Goal: Task Accomplishment & Management: Manage account settings

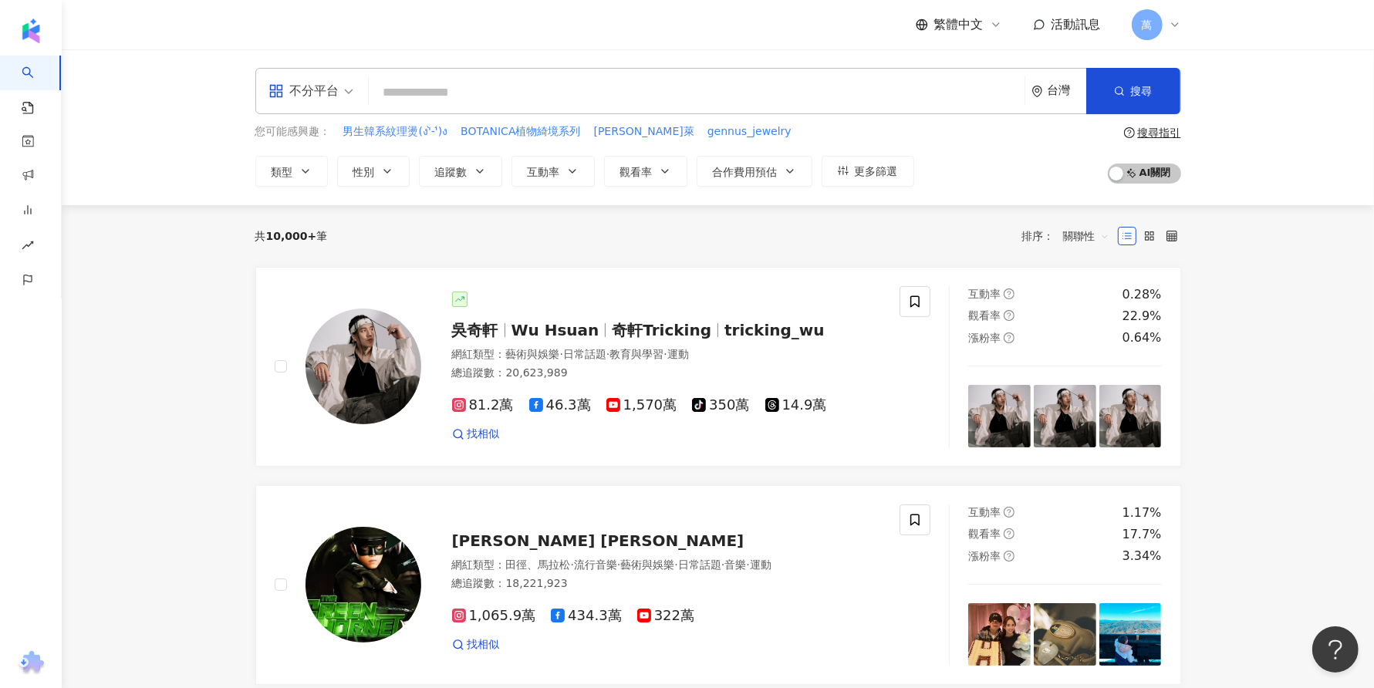
click at [540, 90] on input "search" at bounding box center [697, 92] width 644 height 29
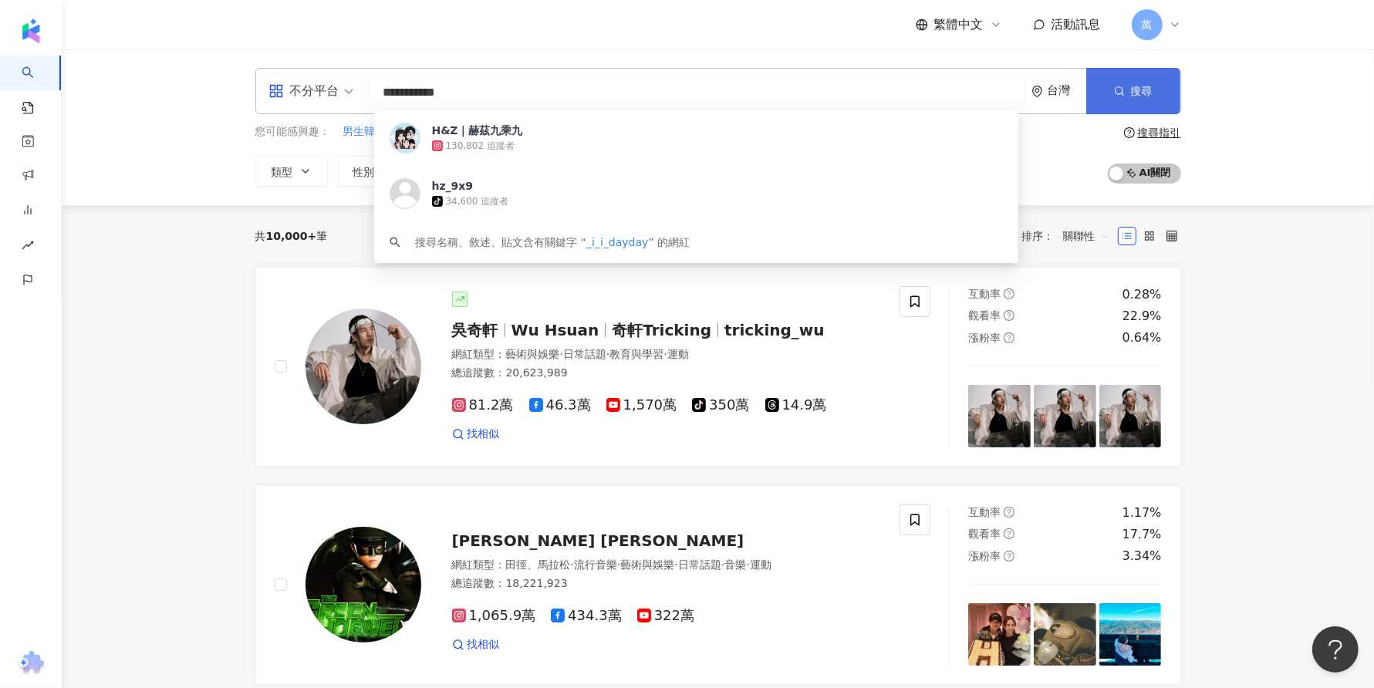
type input "**********"
click at [1121, 81] on button "搜尋" at bounding box center [1134, 91] width 94 height 46
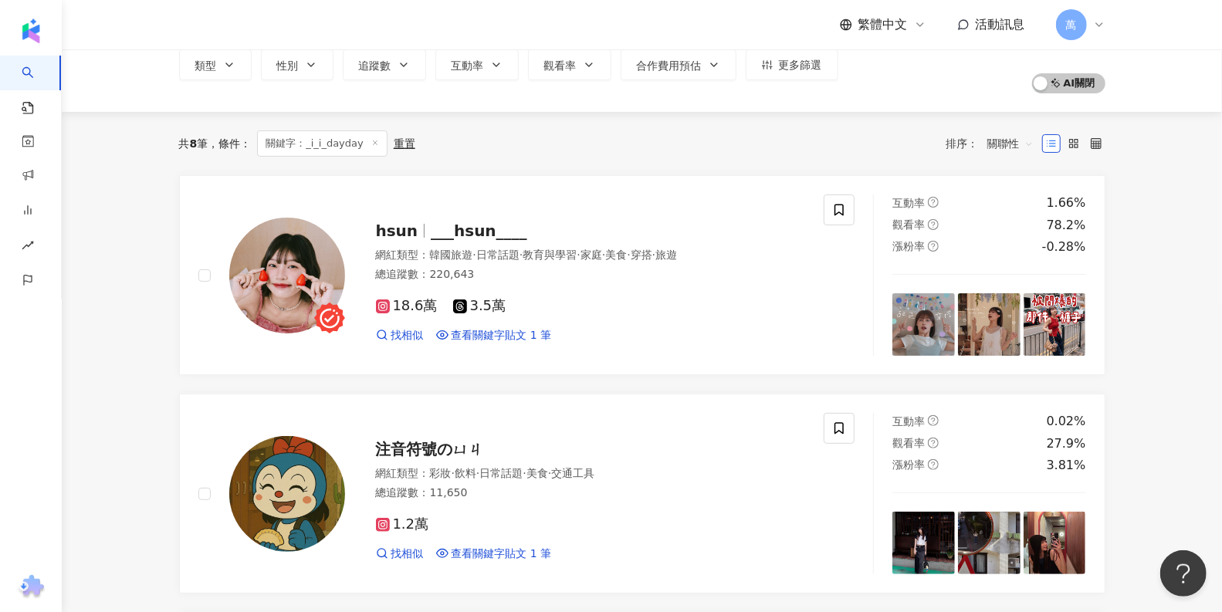
scroll to position [93, 0]
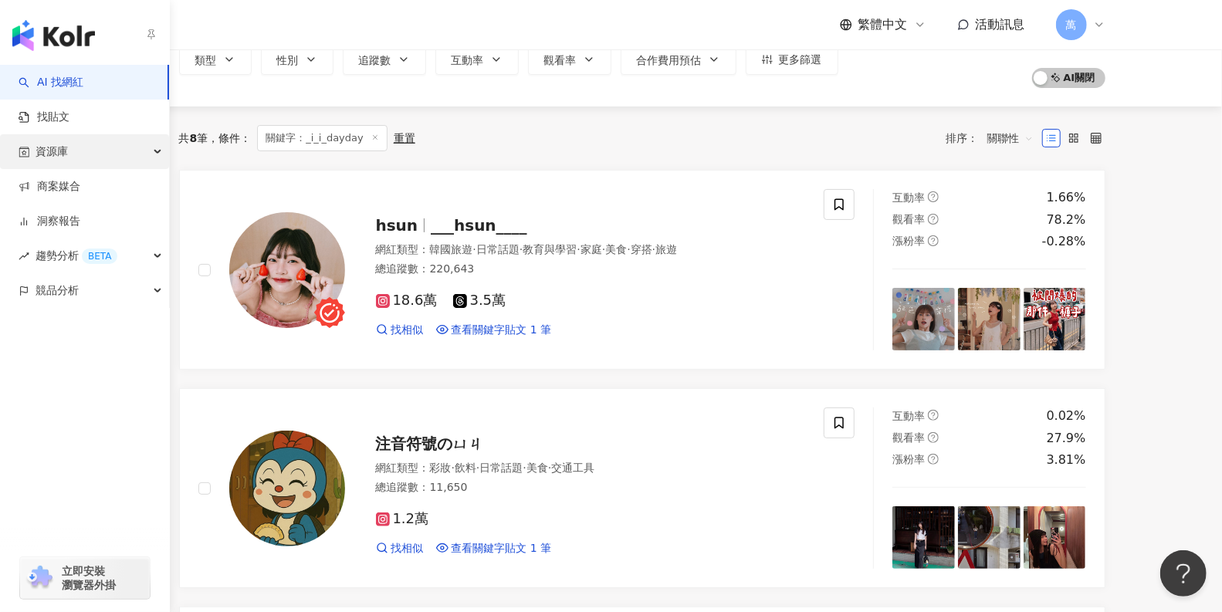
click at [100, 147] on div "資源庫" at bounding box center [84, 151] width 169 height 35
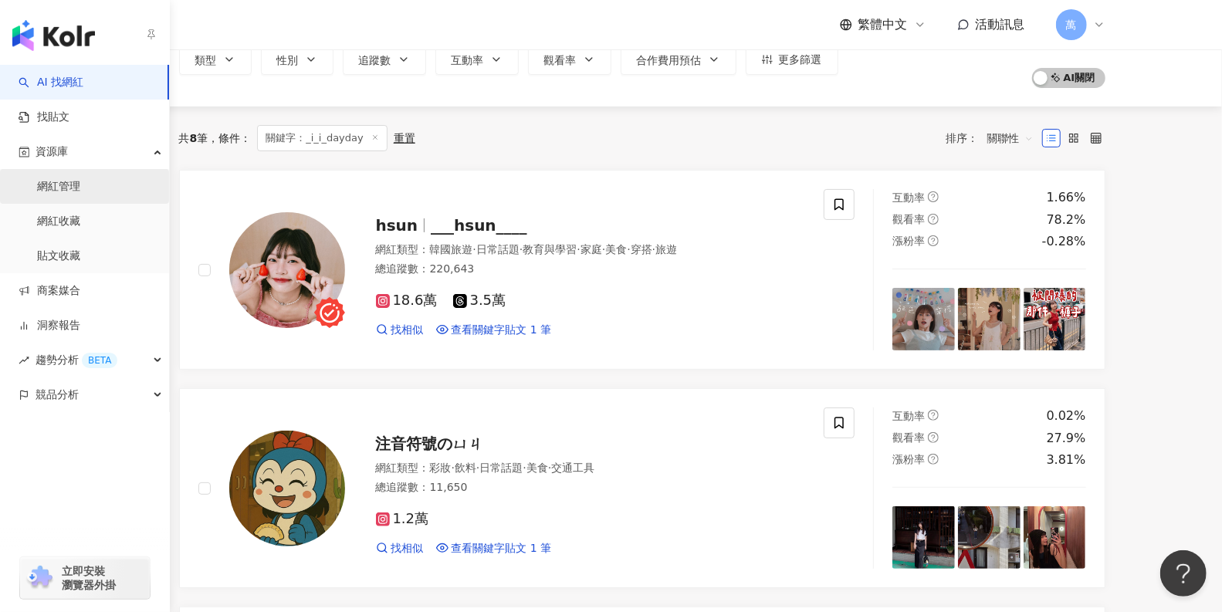
click at [80, 190] on link "網紅管理" at bounding box center [58, 186] width 43 height 15
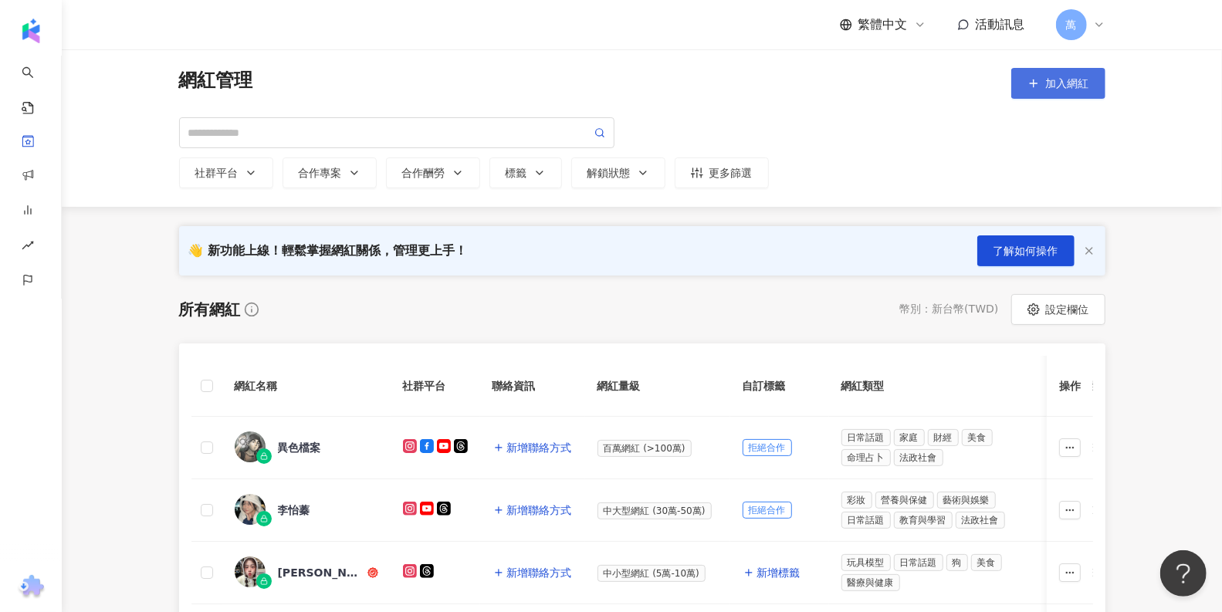
click at [1069, 80] on span "加入網紅" at bounding box center [1067, 83] width 43 height 12
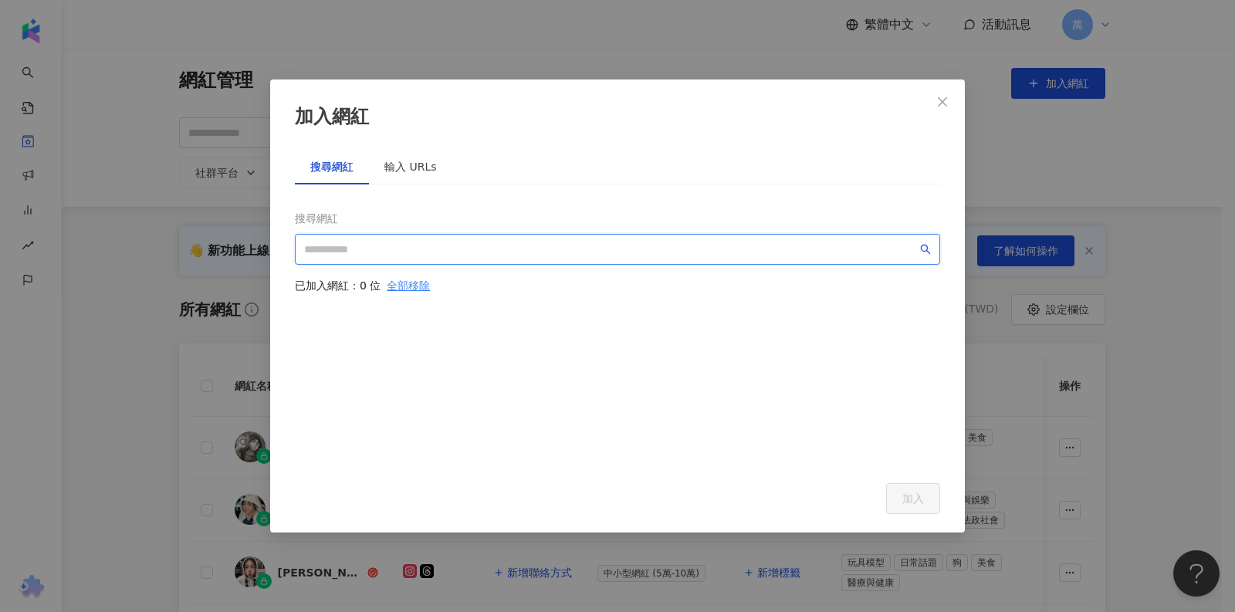
click at [472, 248] on input "search" at bounding box center [610, 249] width 613 height 17
paste input "**********"
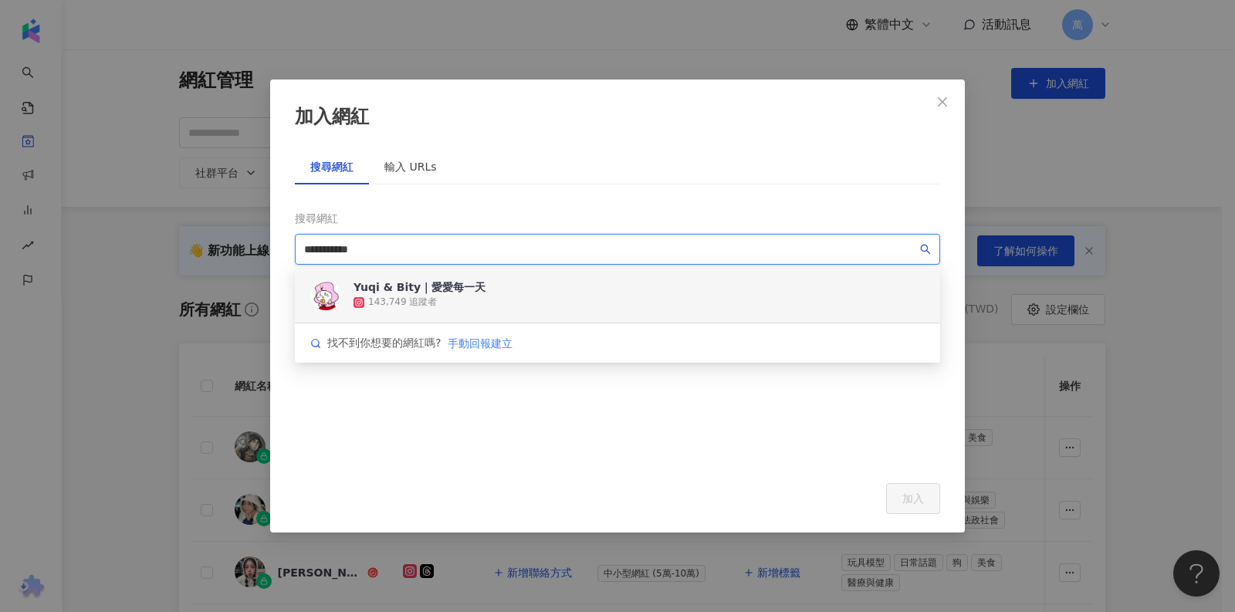
click at [586, 291] on div "Yuqi & Bity｜愛愛每一天 143,749 追蹤者" at bounding box center [617, 295] width 645 height 56
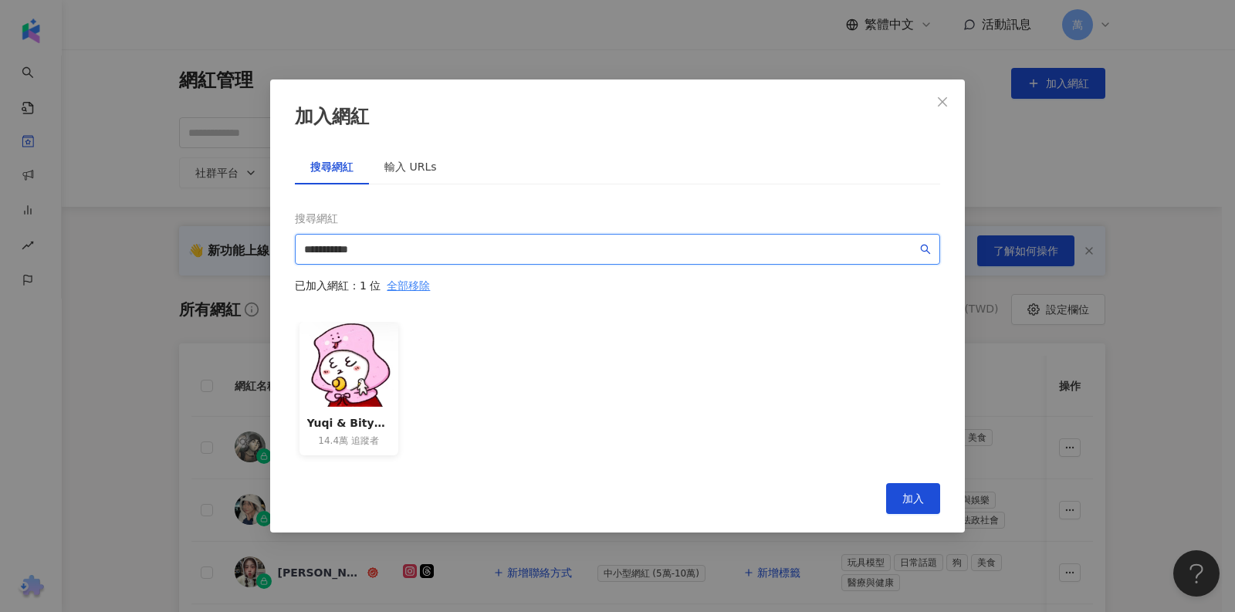
type input "**********"
click at [347, 421] on div "Yuqi & Bity｜愛愛每一天" at bounding box center [348, 422] width 83 height 17
click at [379, 424] on div "Yuqi & Bity｜愛愛每一天" at bounding box center [348, 422] width 83 height 17
click at [386, 424] on div "Yuqi & Bity｜愛愛每一天" at bounding box center [348, 422] width 83 height 17
click at [347, 425] on div "Yuqi & Bity｜愛愛每一天" at bounding box center [348, 422] width 83 height 17
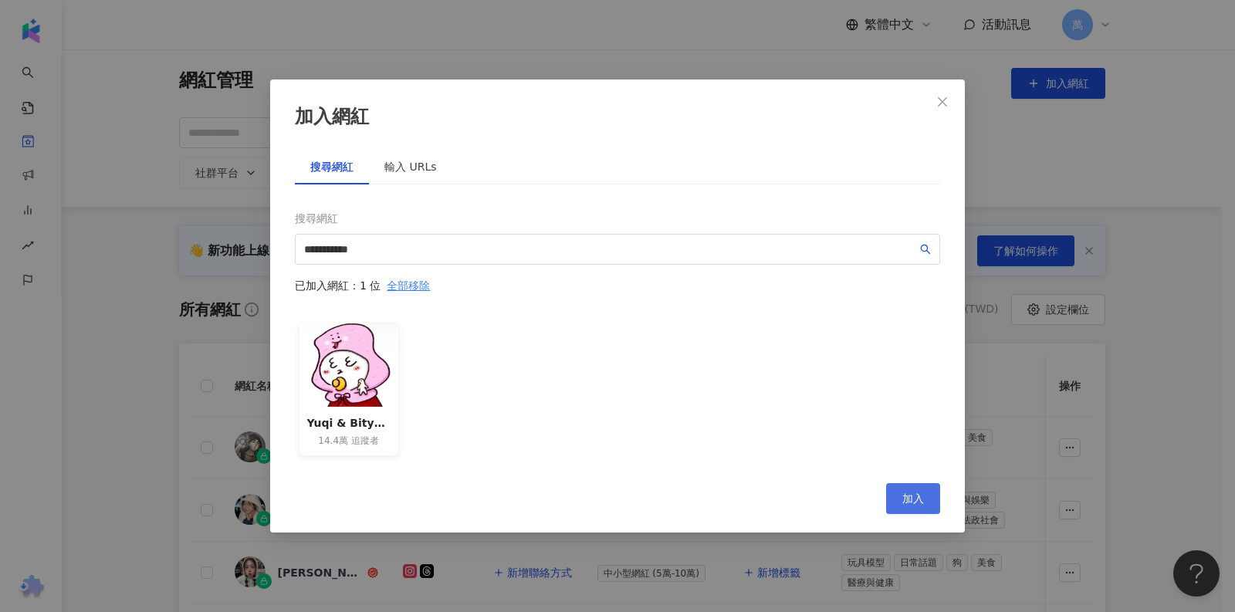
click at [915, 492] on span "加入" at bounding box center [913, 498] width 22 height 12
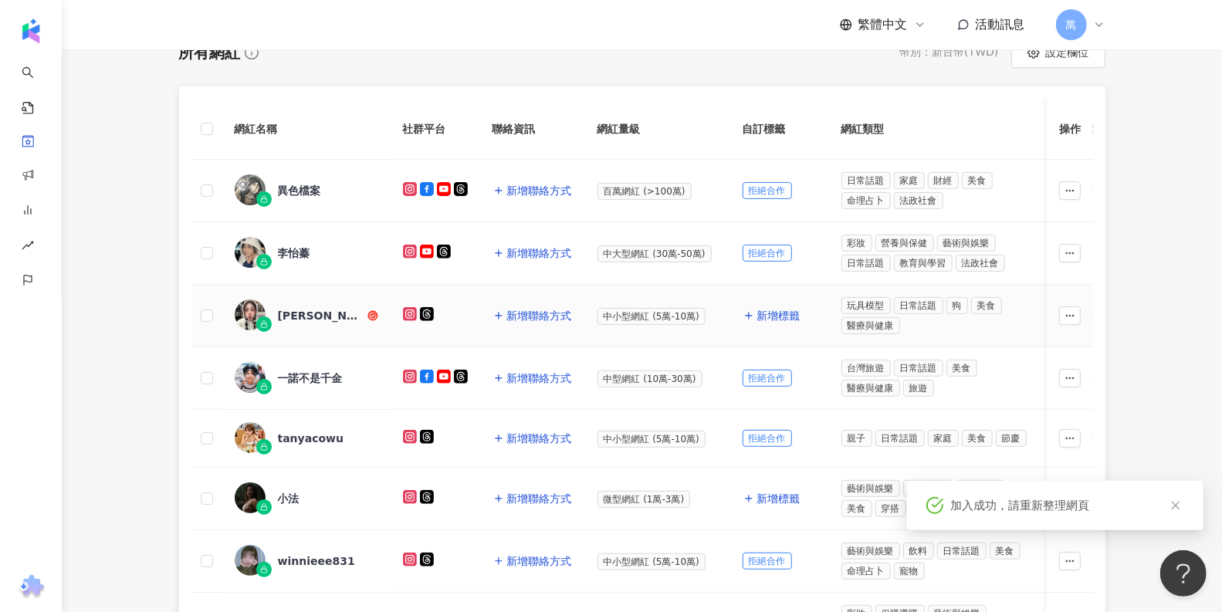
scroll to position [172, 0]
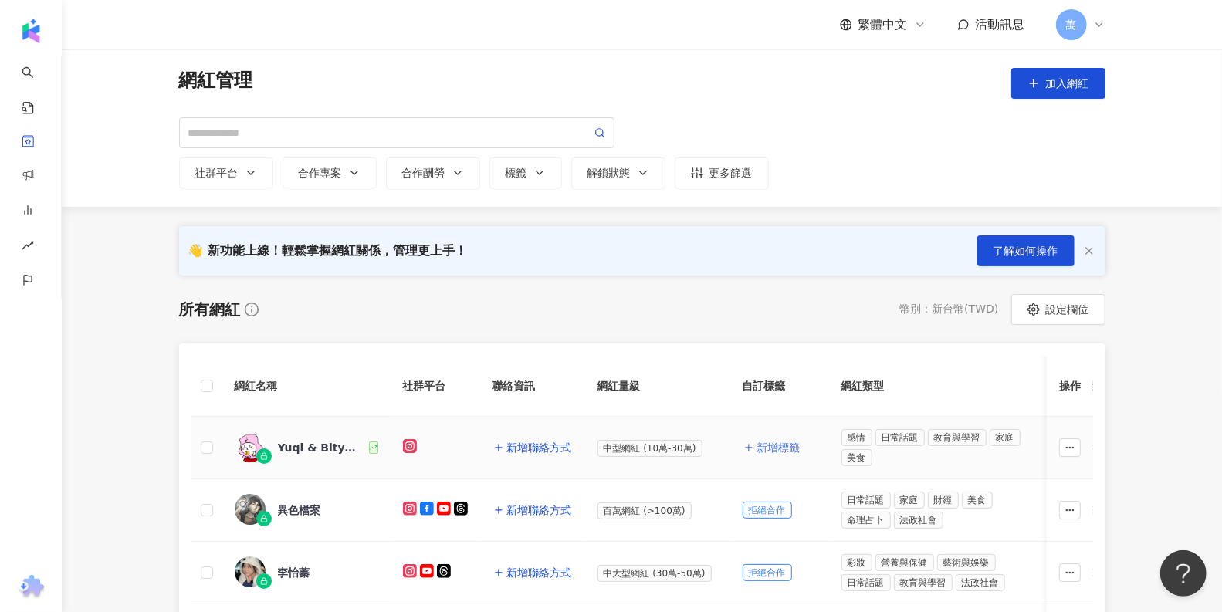
click at [771, 448] on span "新增標籤" at bounding box center [778, 447] width 43 height 12
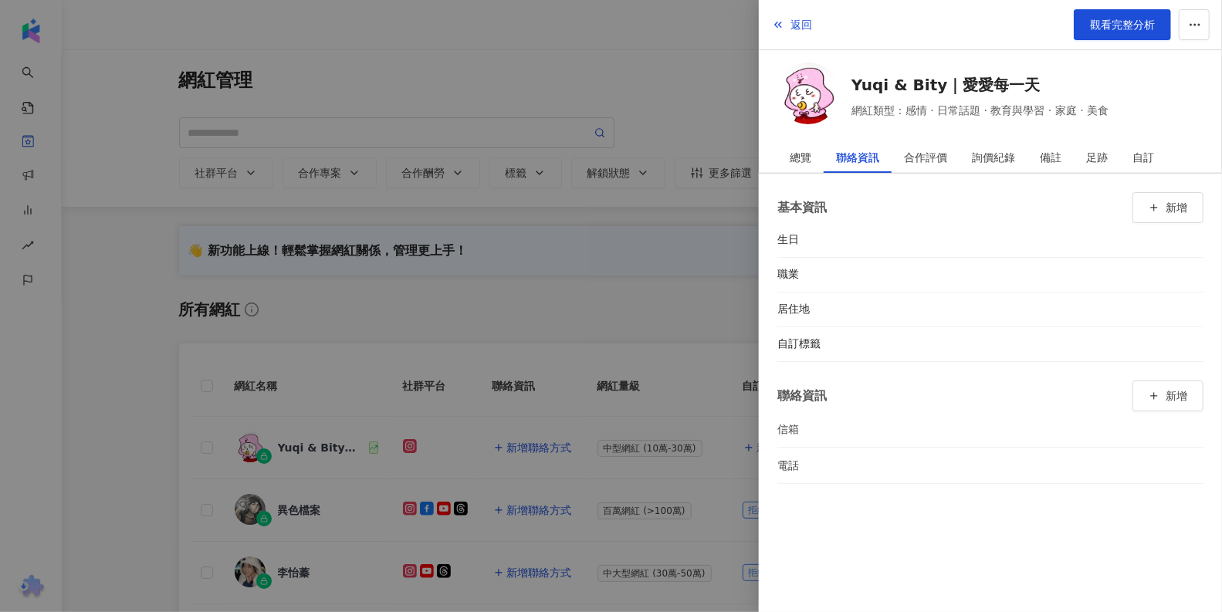
click at [495, 323] on div at bounding box center [611, 306] width 1222 height 612
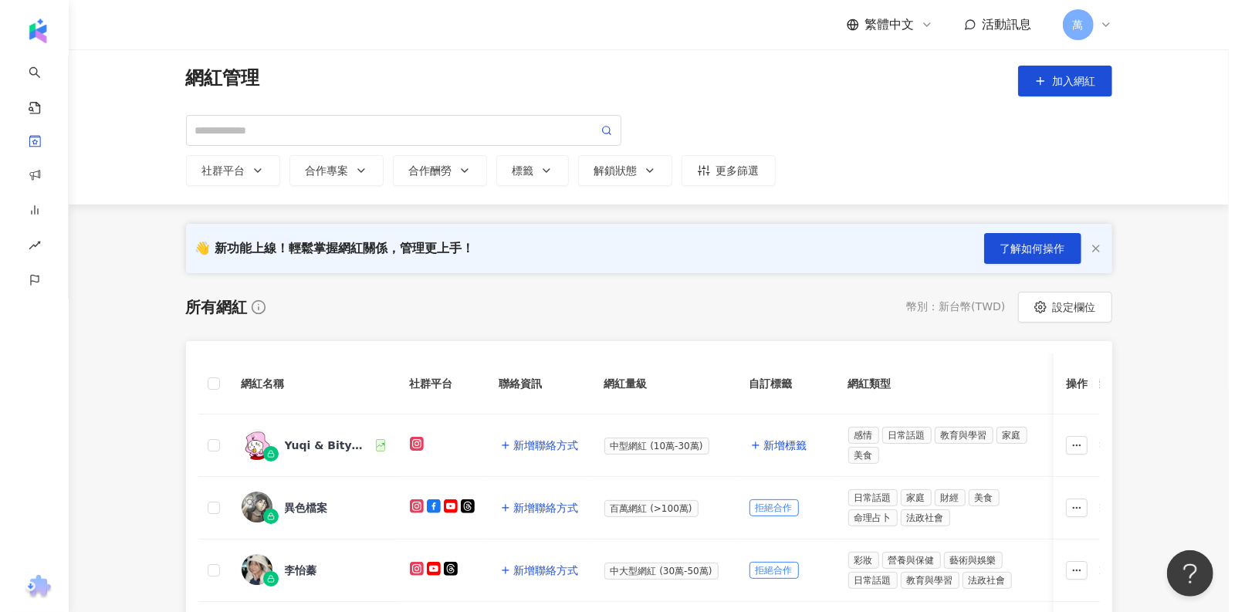
scroll to position [11, 0]
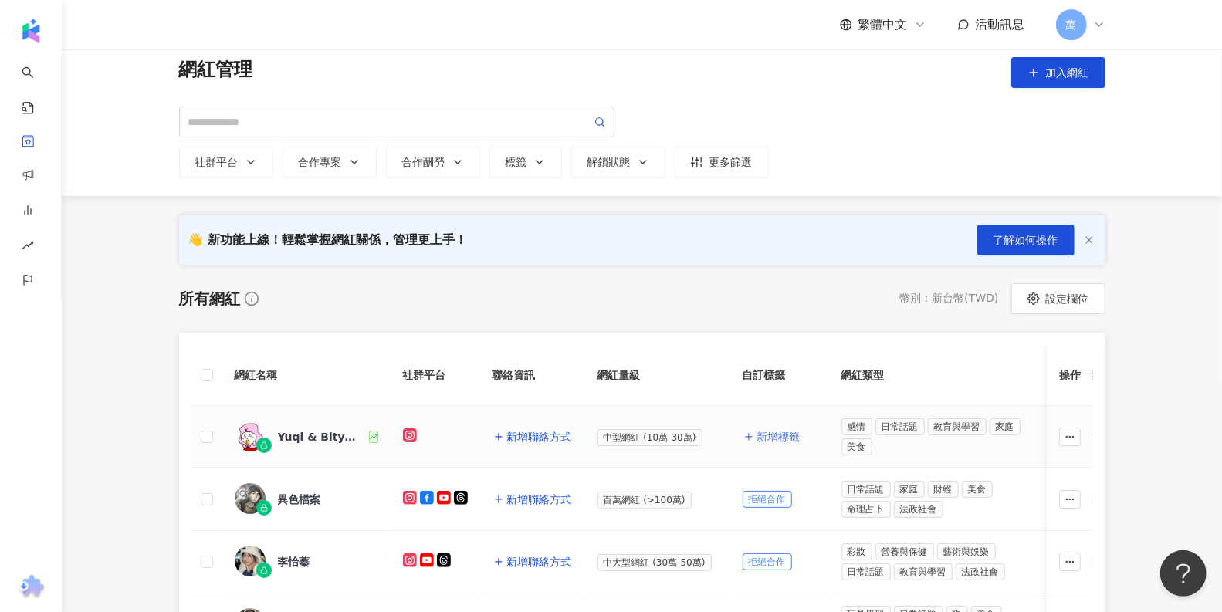
click at [775, 432] on span "新增標籤" at bounding box center [778, 437] width 43 height 12
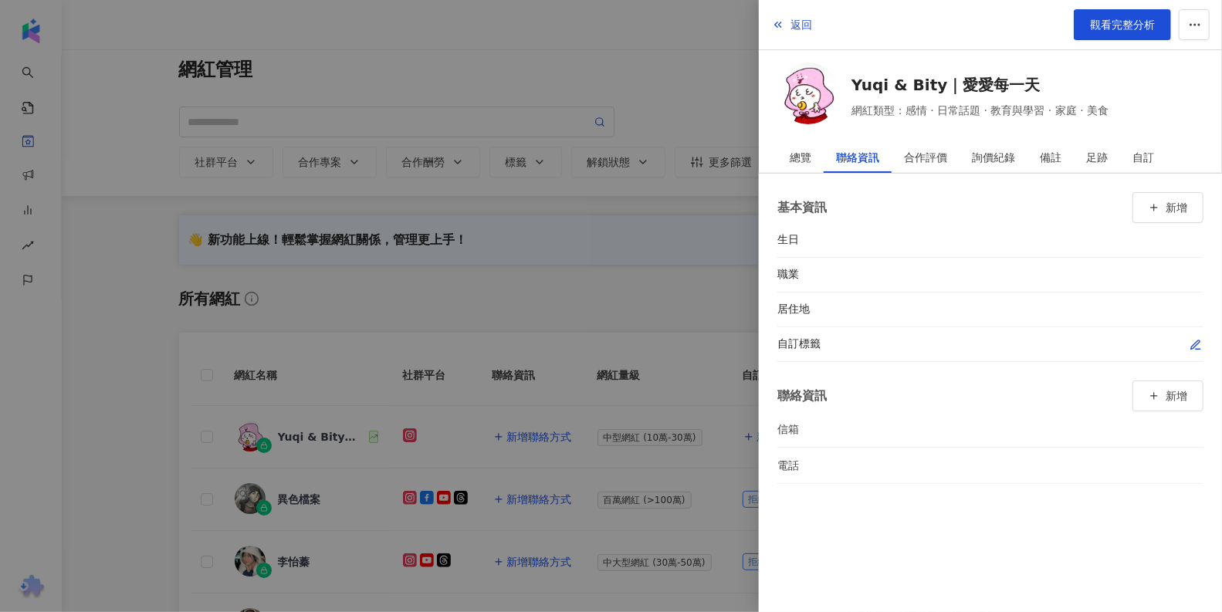
click at [1195, 339] on icon "button" at bounding box center [1195, 345] width 12 height 12
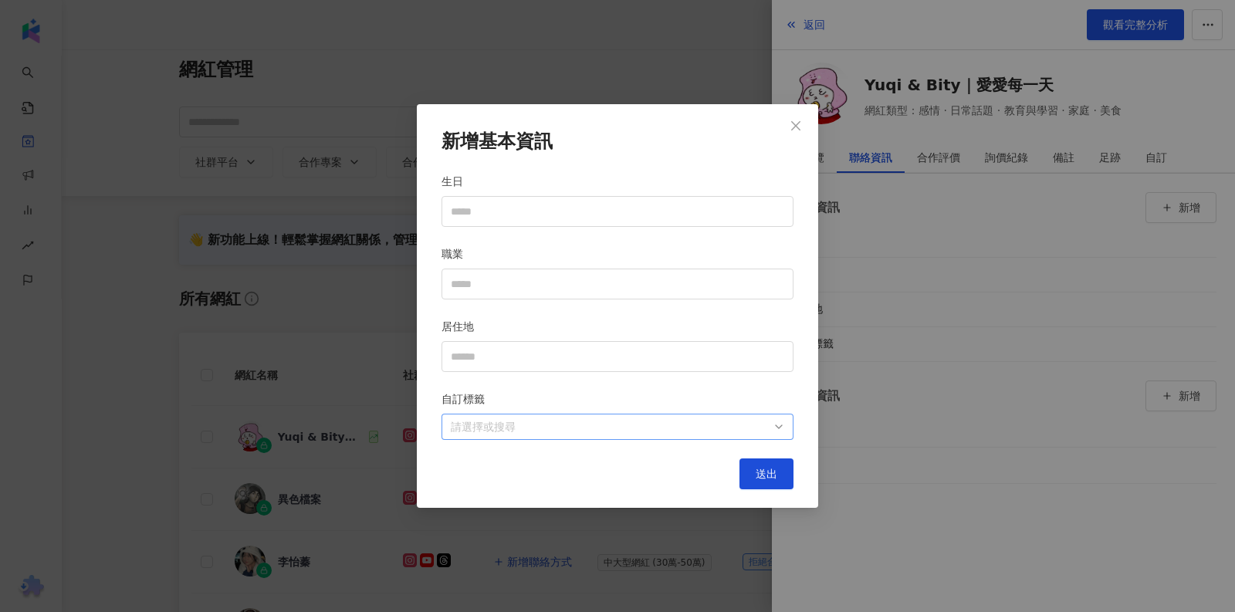
click at [529, 421] on div at bounding box center [610, 427] width 330 height 12
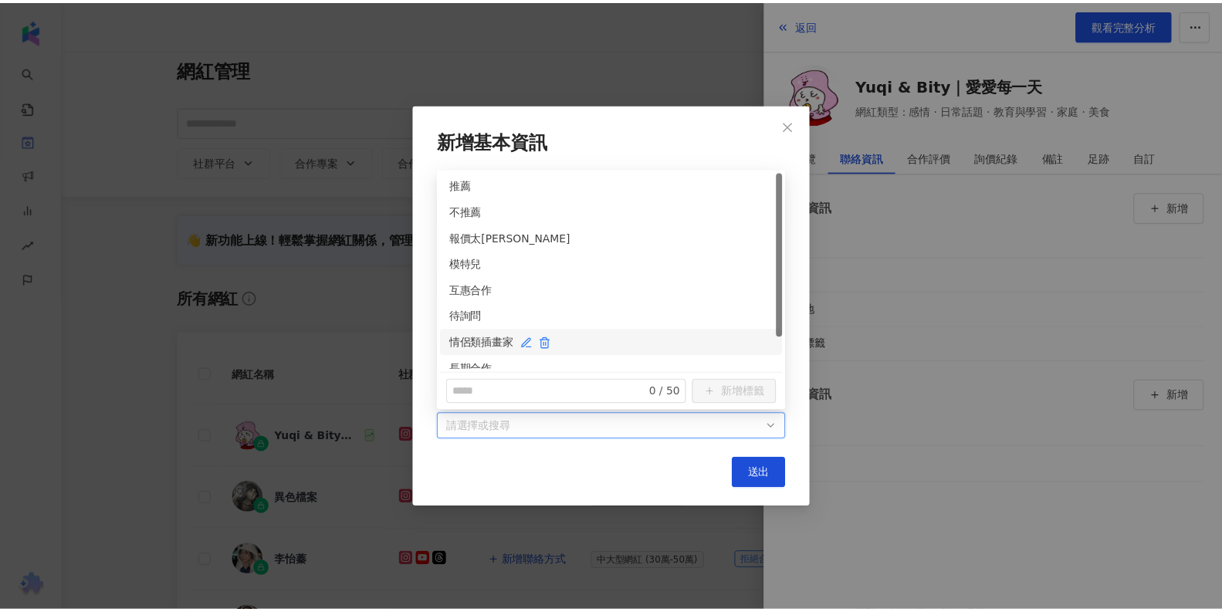
scroll to position [39, 0]
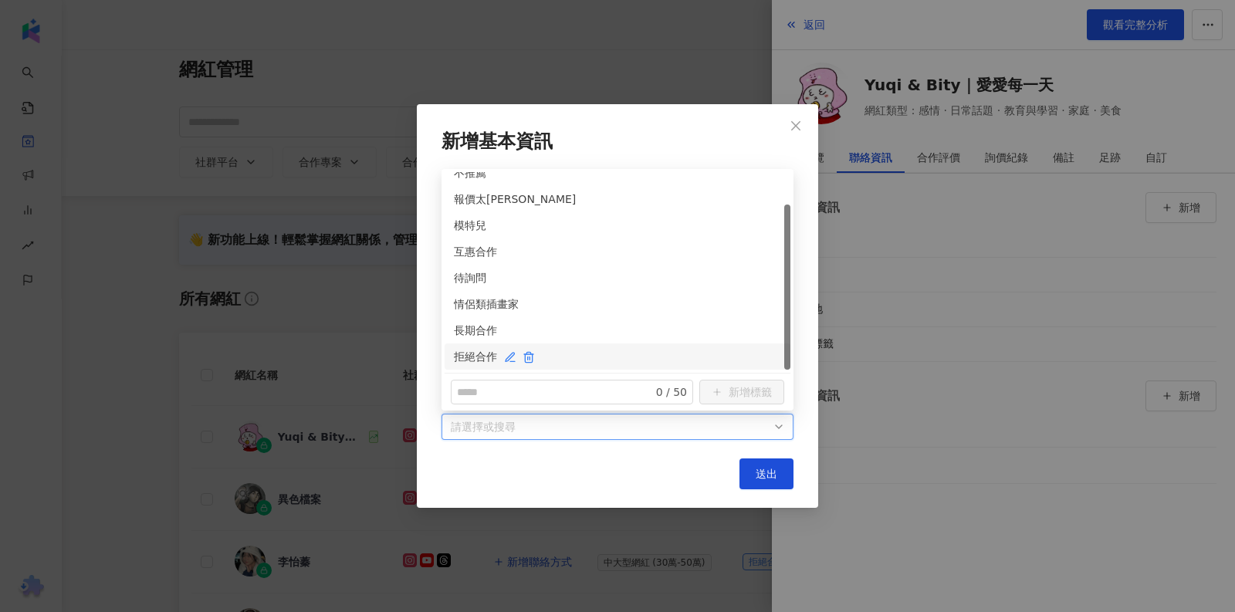
click at [502, 355] on div "拒絕合作" at bounding box center [617, 356] width 327 height 17
click at [776, 468] on span "送出" at bounding box center [767, 474] width 22 height 12
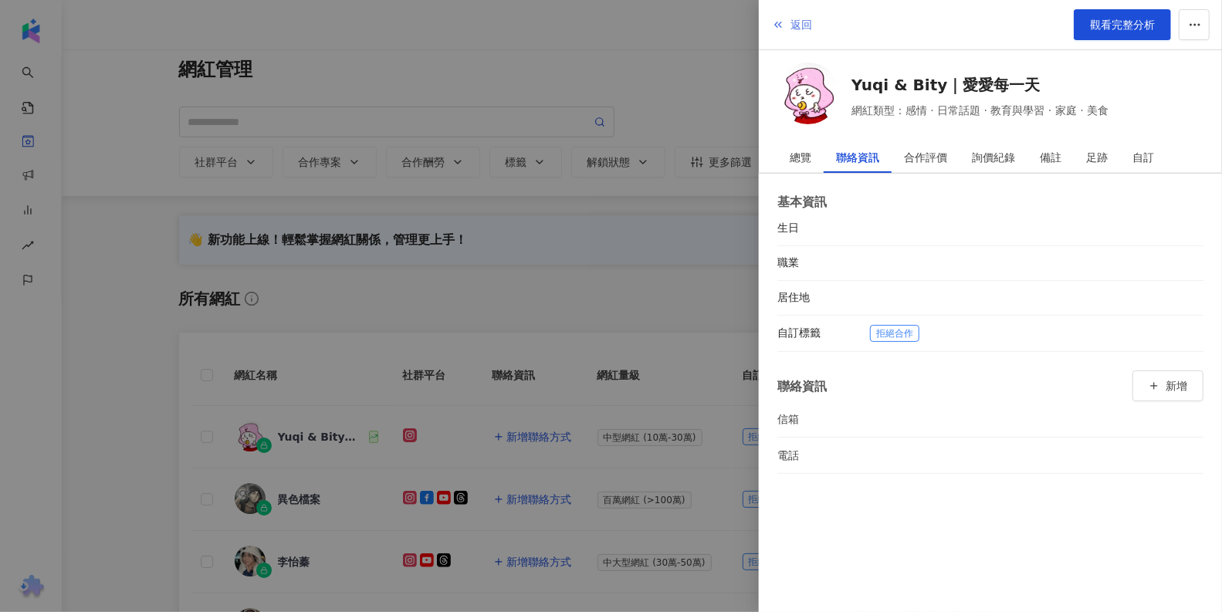
click at [790, 19] on span "返回" at bounding box center [801, 25] width 22 height 12
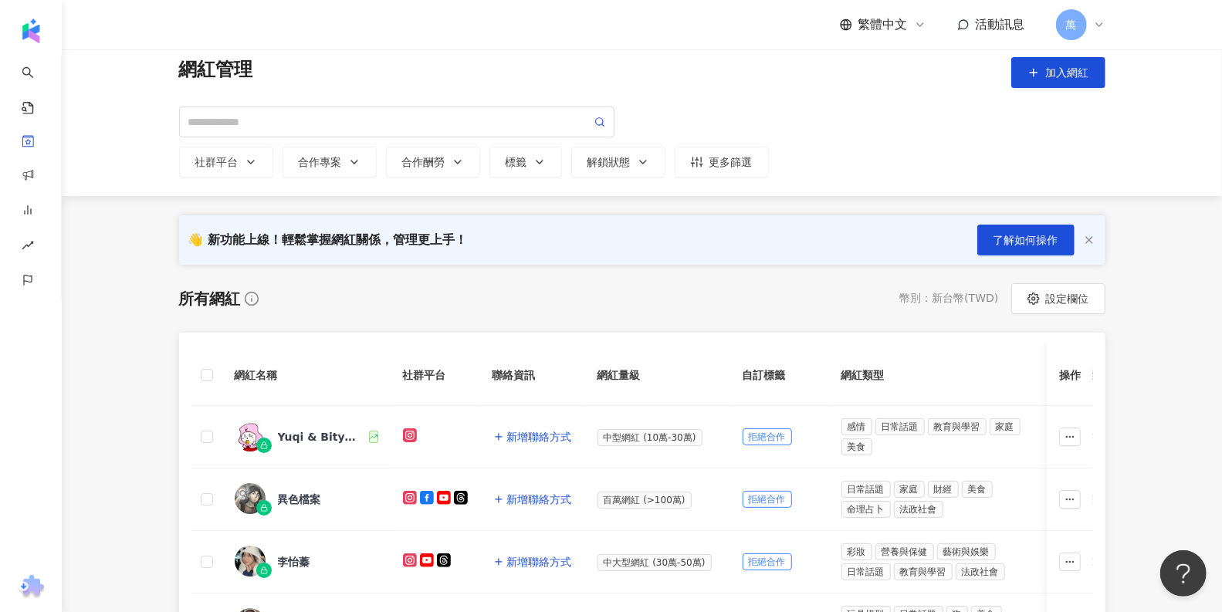
click at [614, 296] on div "所有網紅 幣別 ： 新台幣 ( TWD ) 設定欄位" at bounding box center [642, 298] width 926 height 31
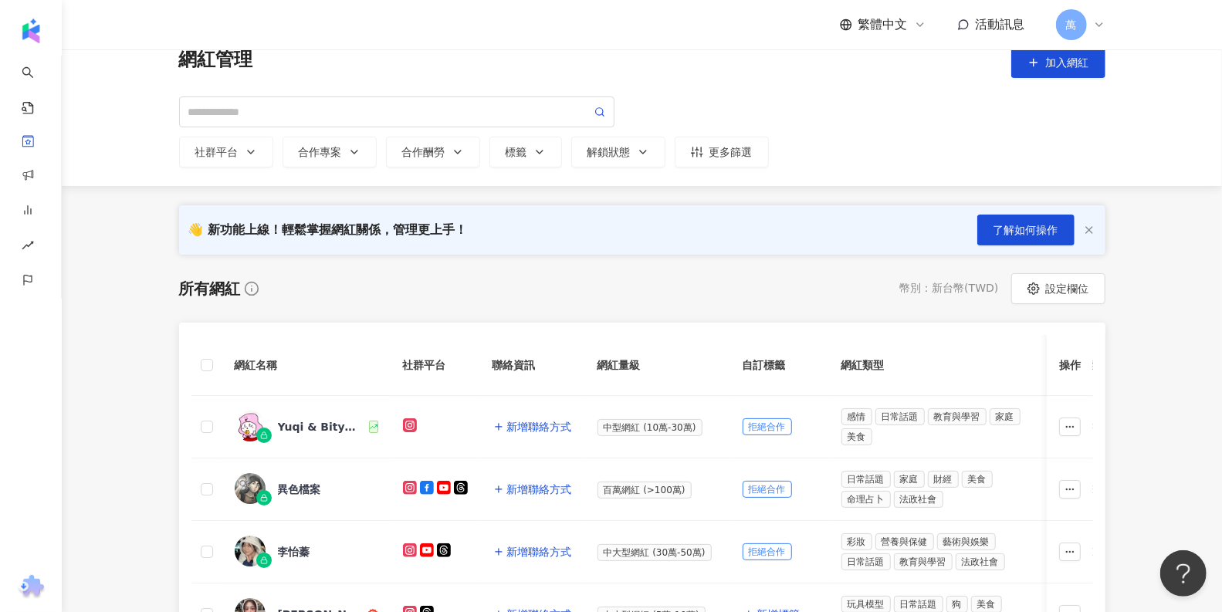
scroll to position [39, 0]
